Goal: Information Seeking & Learning: Compare options

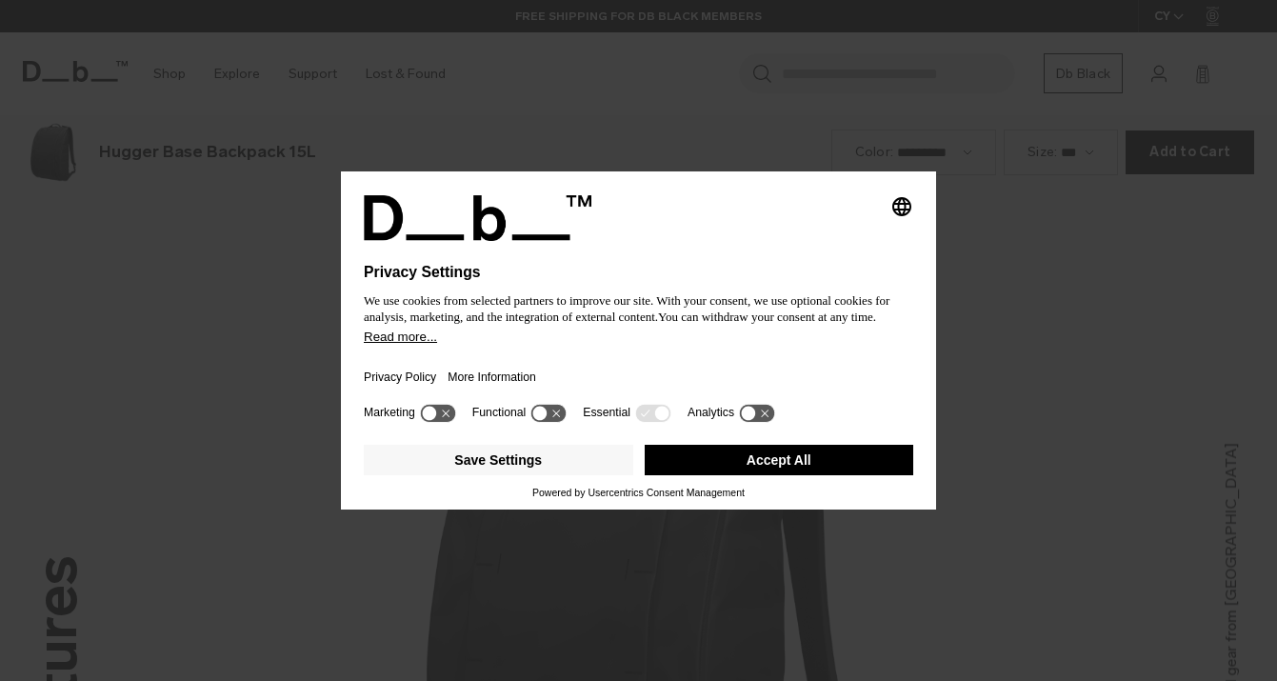
scroll to position [2723, 0]
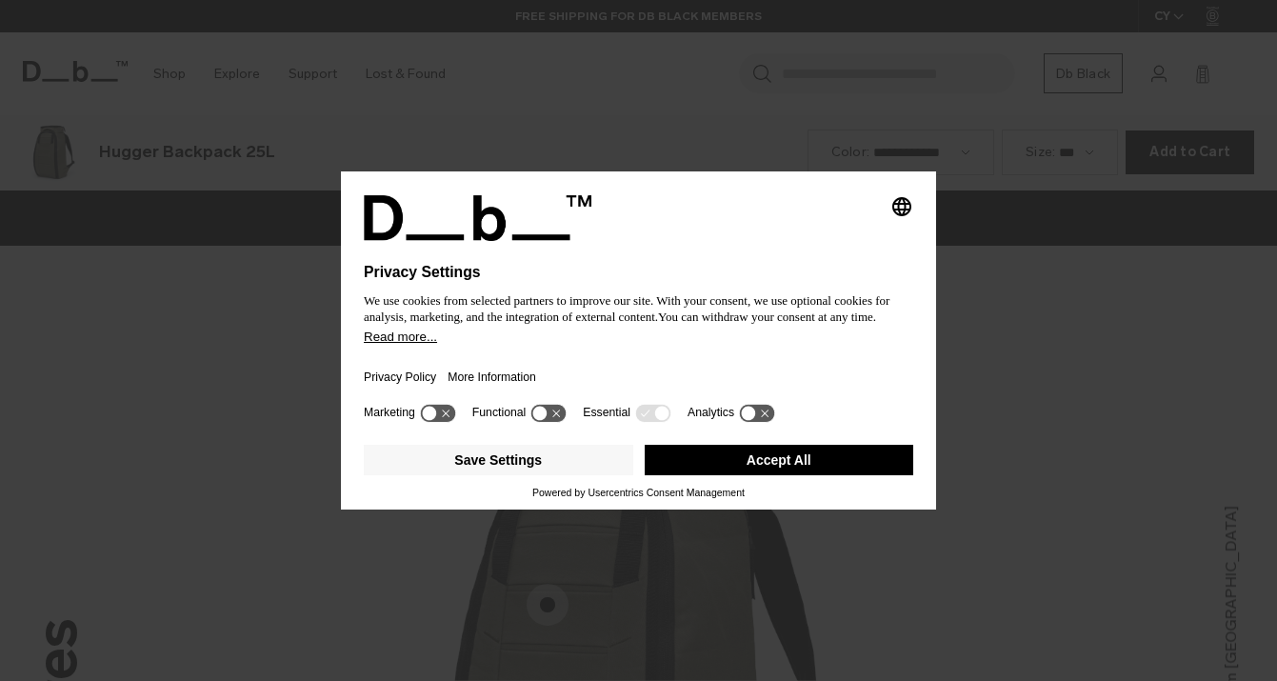
scroll to position [2723, 0]
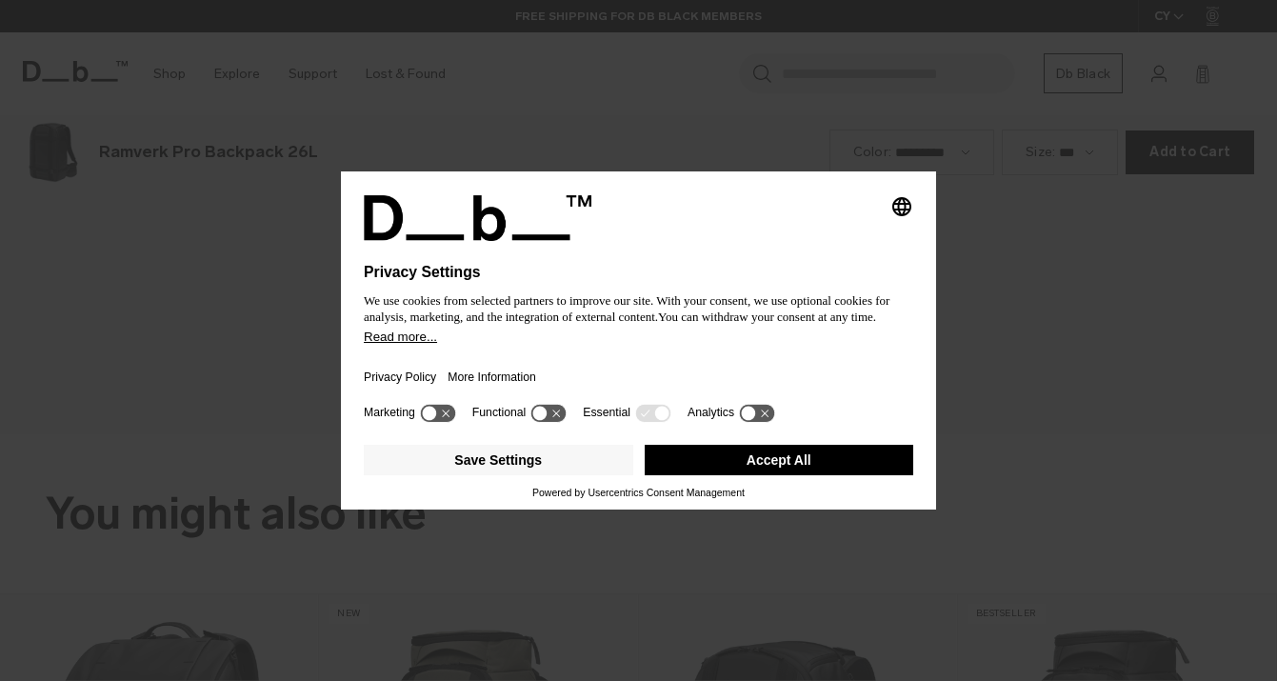
scroll to position [2723, 0]
